Goal: Book appointment/travel/reservation

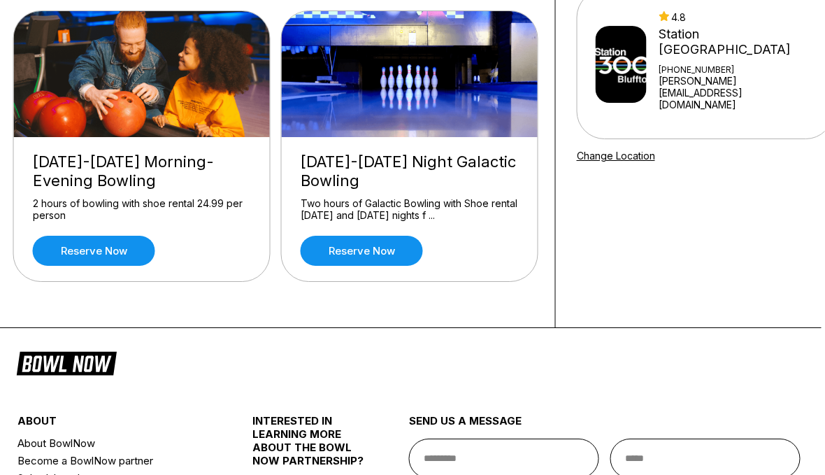
scroll to position [139, 3]
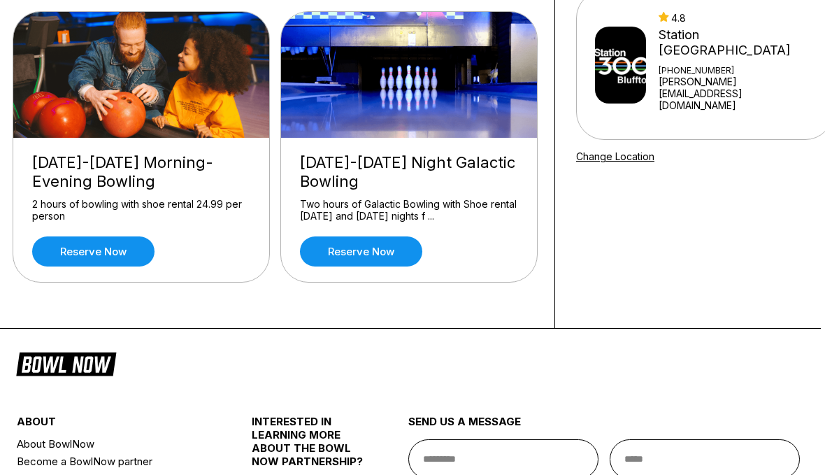
click at [107, 250] on link "Reserve now" at bounding box center [93, 251] width 122 height 30
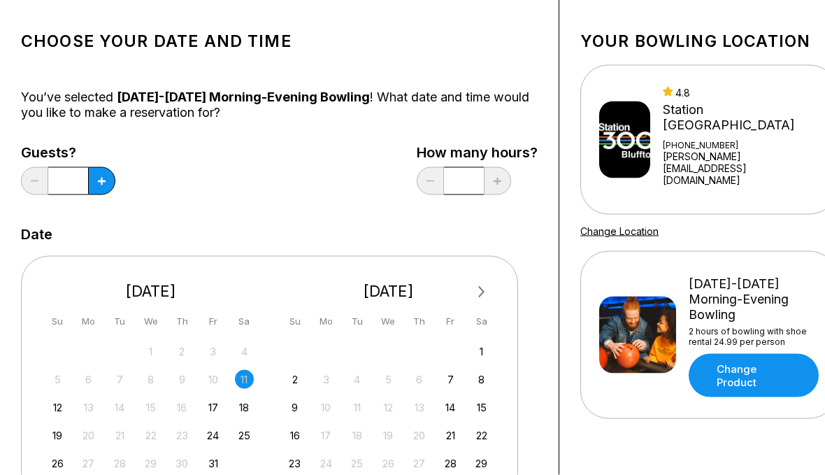
scroll to position [66, 0]
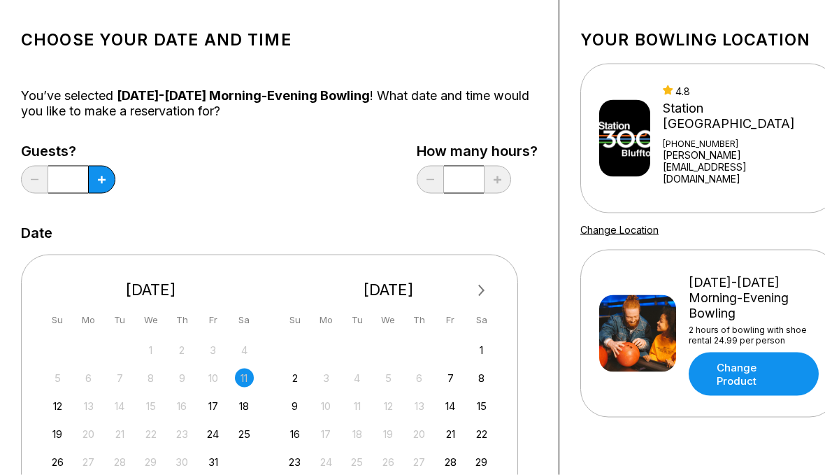
click at [89, 179] on button at bounding box center [101, 180] width 27 height 28
type input "*"
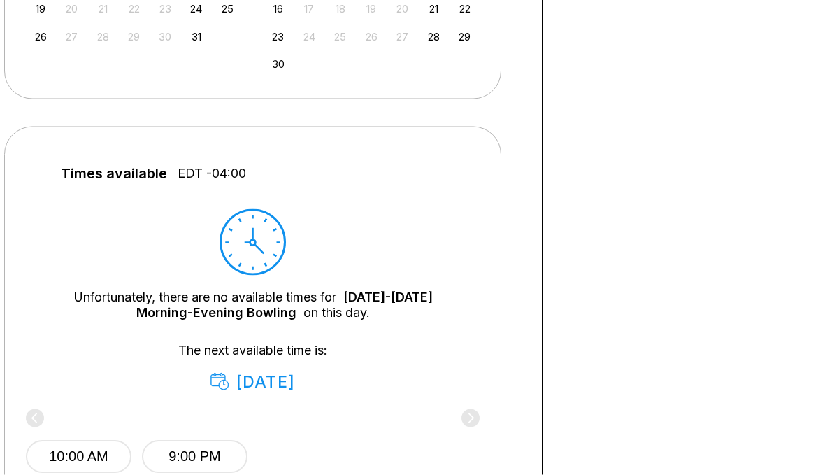
scroll to position [492, 17]
click at [261, 239] on icon at bounding box center [252, 241] width 66 height 66
click at [221, 162] on div "Times available EDT -04:00 Unfortunately, there are no available times for [DAT…" at bounding box center [252, 342] width 497 height 433
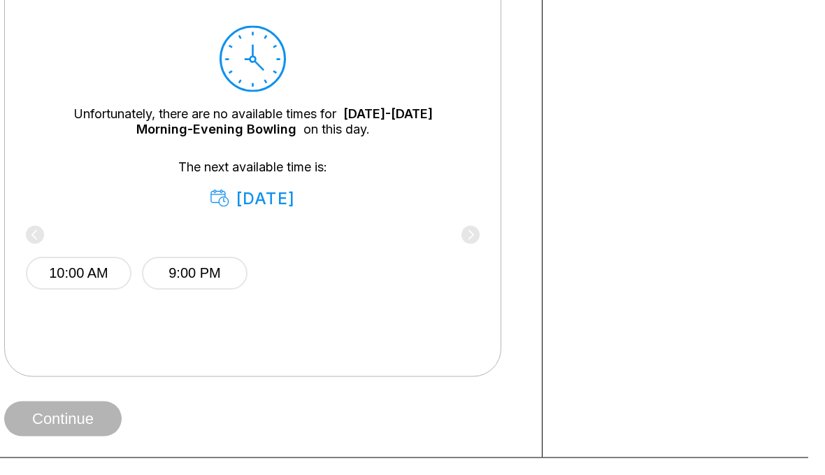
scroll to position [675, 17]
click at [452, 315] on div "10:00 AM 9:00 PM" at bounding box center [253, 281] width 454 height 147
click at [486, 239] on div "Times available EDT -04:00 Unfortunately, there are no available times for [DAT…" at bounding box center [252, 159] width 497 height 433
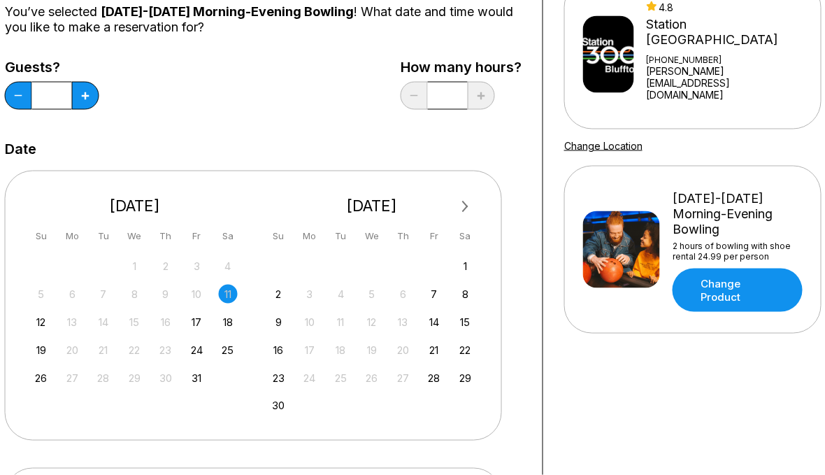
scroll to position [151, 16]
click at [764, 268] on link "Change Product" at bounding box center [737, 289] width 130 height 43
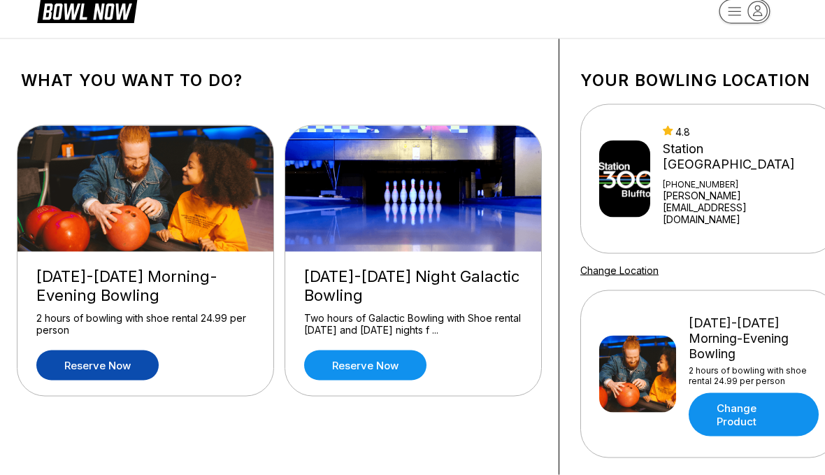
scroll to position [22, 0]
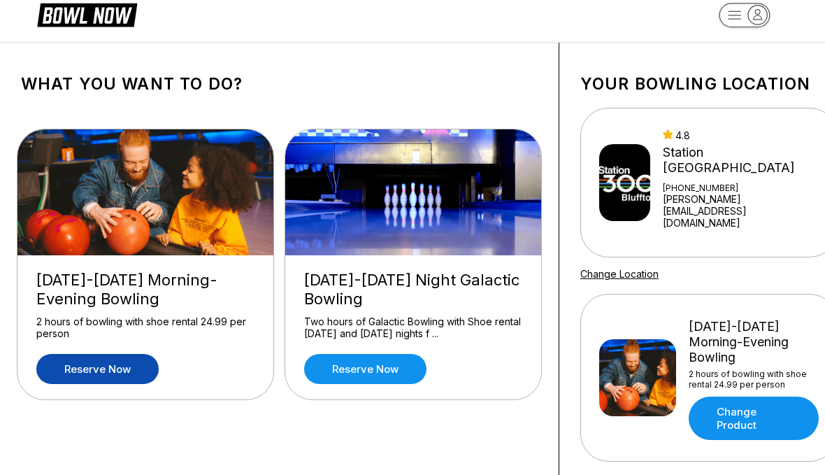
click at [347, 375] on link "Reserve now" at bounding box center [365, 369] width 122 height 30
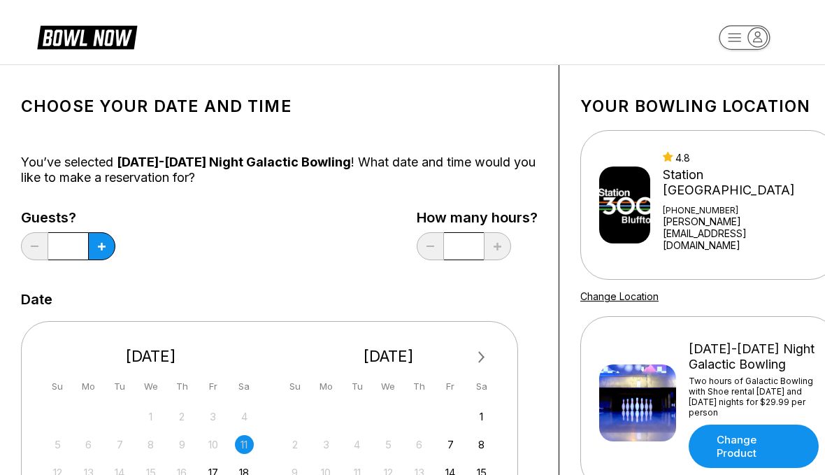
click at [423, 259] on span at bounding box center [430, 246] width 27 height 28
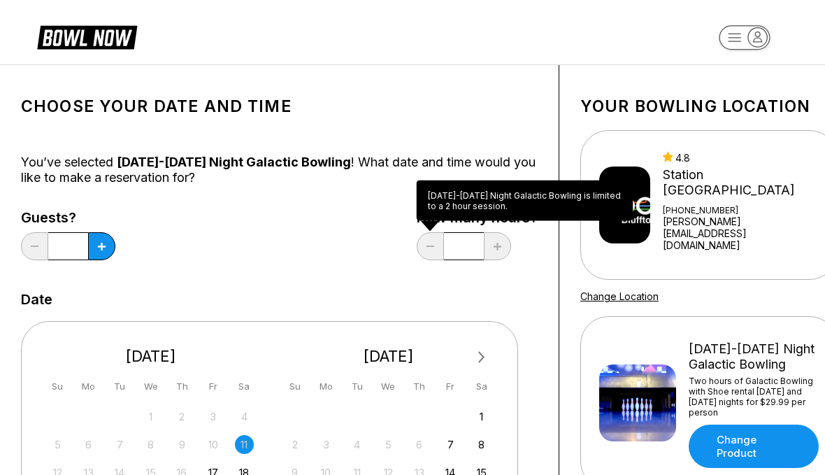
click at [790, 109] on h1 "Your bowling location" at bounding box center [708, 106] width 257 height 20
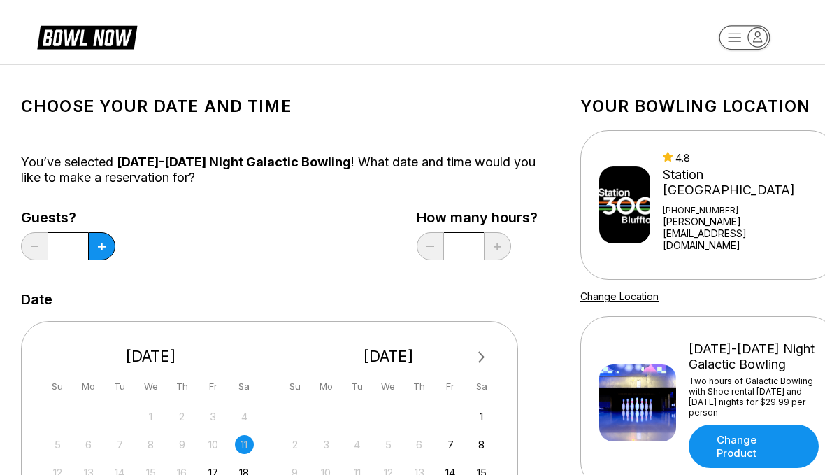
click at [284, 252] on div "Guests? * How many hours? *" at bounding box center [279, 238] width 517 height 57
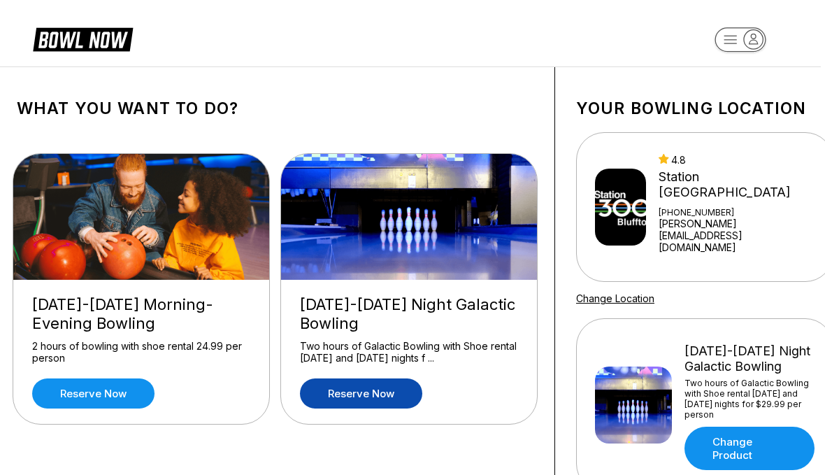
scroll to position [0, 2]
